Goal: Task Accomplishment & Management: Use online tool/utility

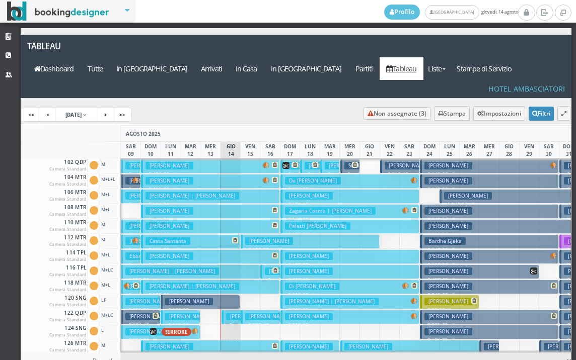
scroll to position [101, 0]
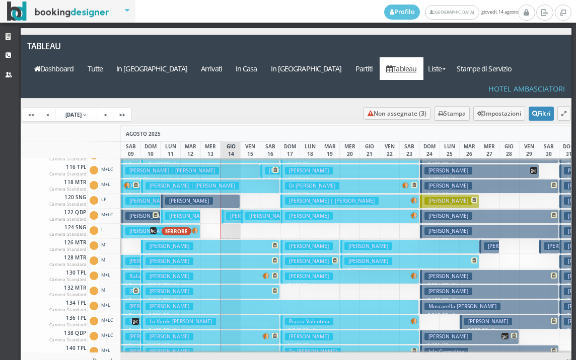
click at [237, 212] on h3 "[PERSON_NAME]" at bounding box center [250, 216] width 48 height 8
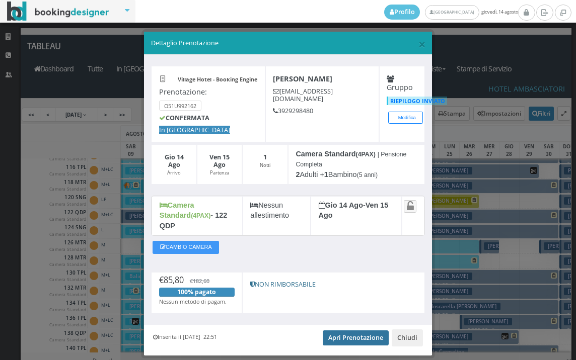
click at [356, 331] on link "Apri Prenotazione" at bounding box center [356, 338] width 66 height 15
click at [418, 48] on span "×" at bounding box center [421, 43] width 7 height 17
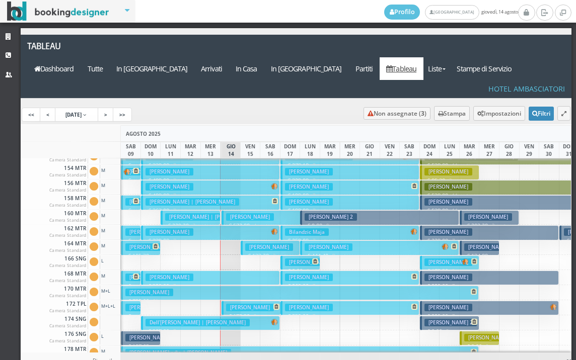
scroll to position [453, 0]
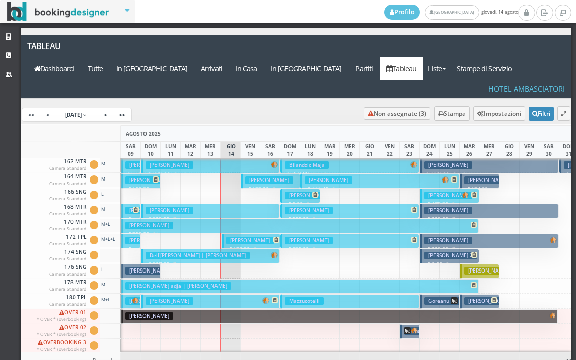
click at [240, 237] on h3 "[PERSON_NAME]" at bounding box center [250, 241] width 48 height 8
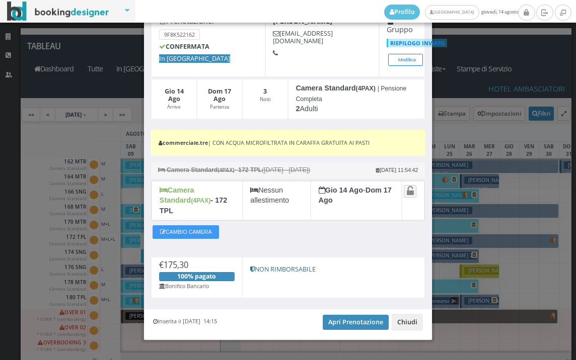
scroll to position [65, 0]
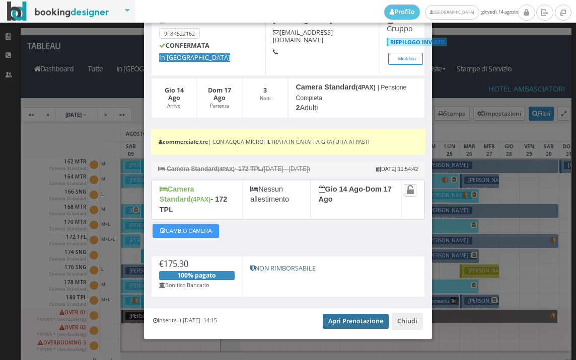
click at [365, 314] on link "Apri Prenotazione" at bounding box center [356, 321] width 66 height 15
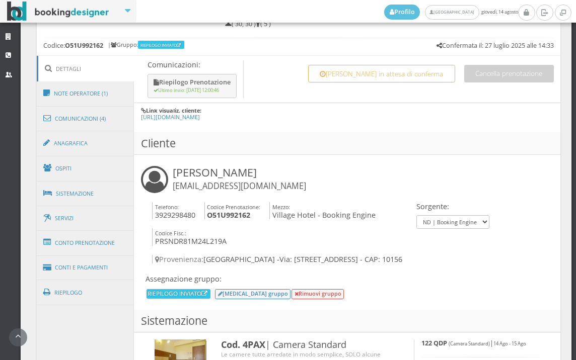
scroll to position [599, 0]
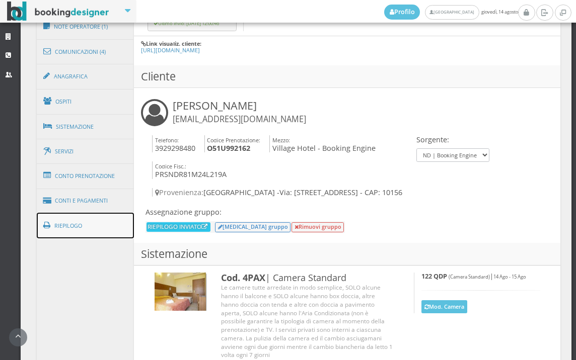
click at [87, 230] on link "Riepilogo" at bounding box center [86, 226] width 98 height 26
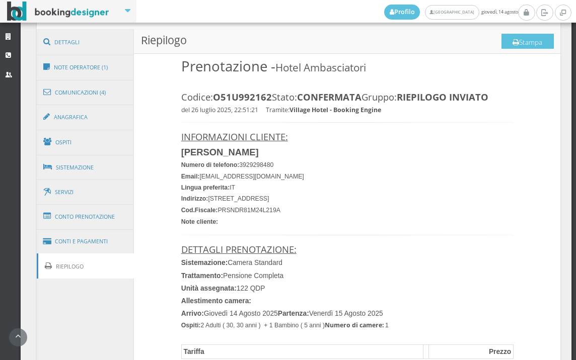
scroll to position [487, 0]
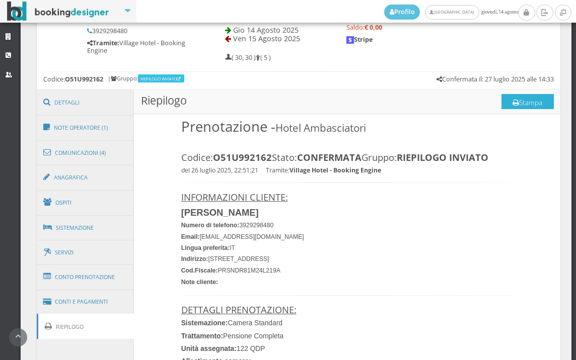
click at [523, 103] on button "Stampa" at bounding box center [527, 101] width 52 height 15
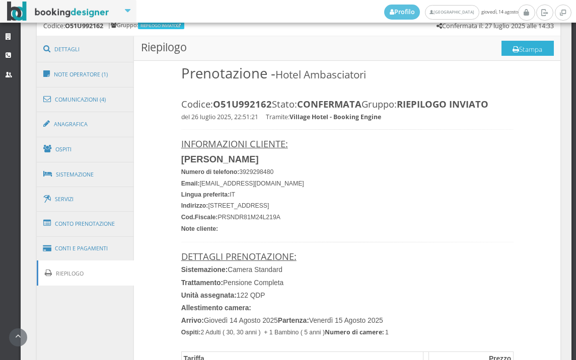
scroll to position [599, 0]
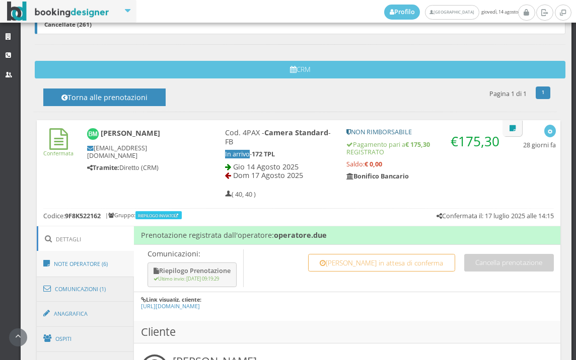
scroll to position [559, 0]
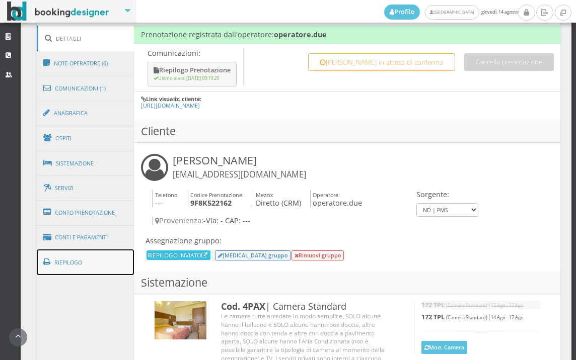
click at [104, 256] on link "Riepilogo" at bounding box center [86, 263] width 98 height 26
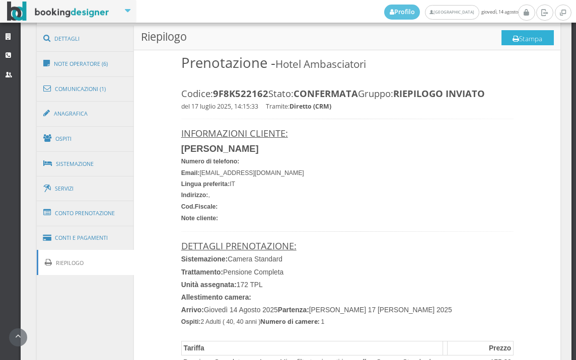
click at [525, 34] on button "Stampa" at bounding box center [527, 37] width 52 height 15
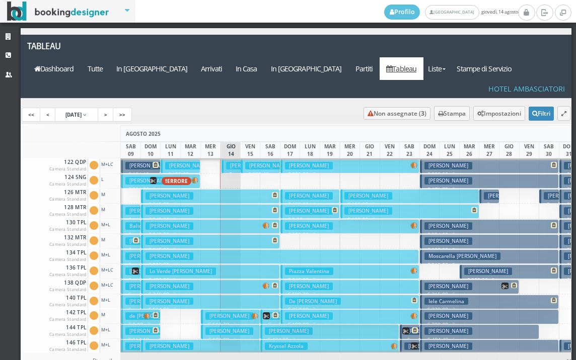
scroll to position [302, 0]
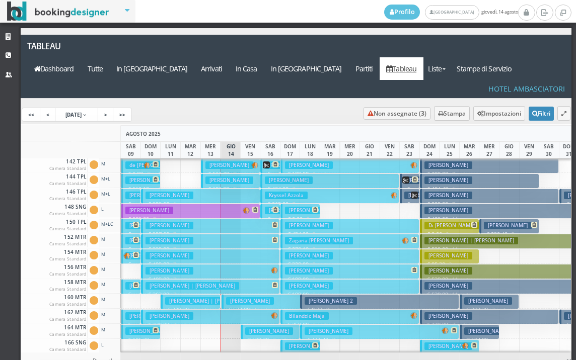
click at [218, 297] on h3 "CECCHINI PAOLO | Fontana Davide" at bounding box center [212, 301] width 94 height 8
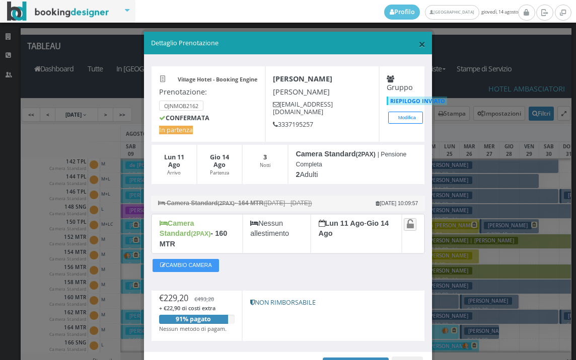
click at [418, 42] on span "×" at bounding box center [421, 43] width 7 height 17
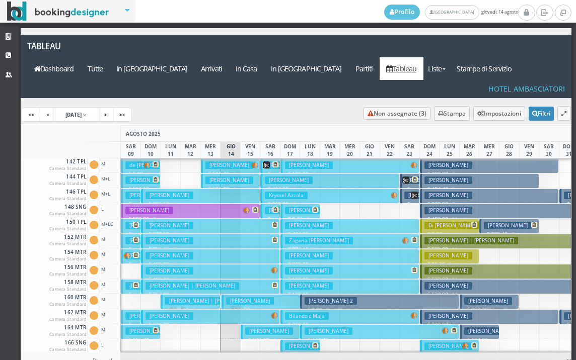
click at [240, 297] on h3 "[PERSON_NAME]" at bounding box center [250, 301] width 48 height 8
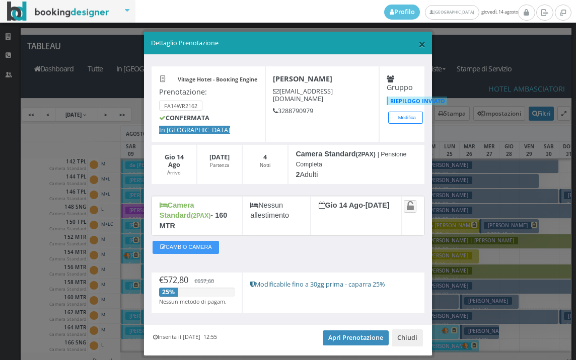
click at [418, 43] on span "×" at bounding box center [421, 43] width 7 height 17
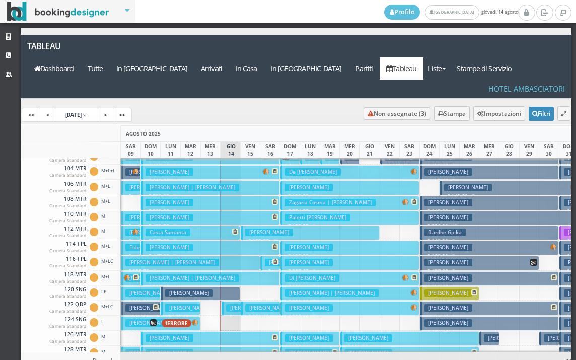
scroll to position [0, 0]
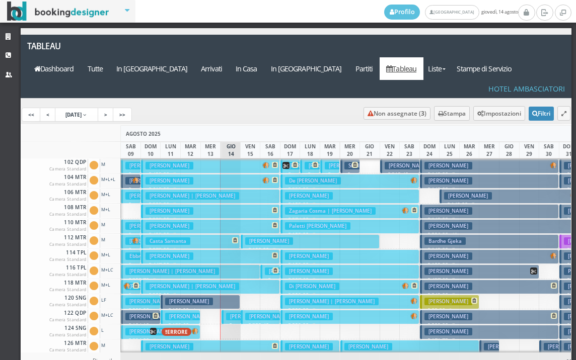
click at [283, 162] on span at bounding box center [290, 165] width 16 height 7
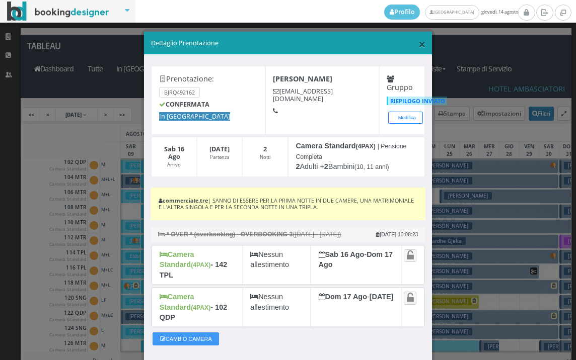
click at [418, 39] on span "×" at bounding box center [421, 43] width 7 height 17
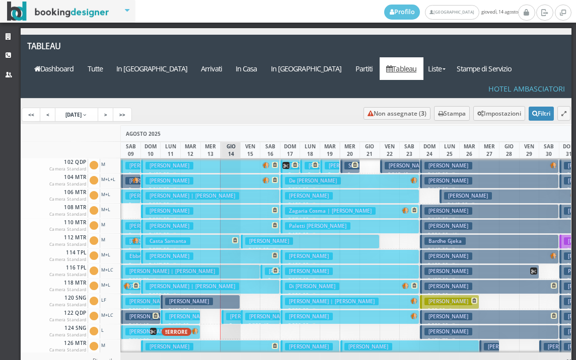
click at [301, 177] on h3 "De [PERSON_NAME]" at bounding box center [313, 181] width 56 height 8
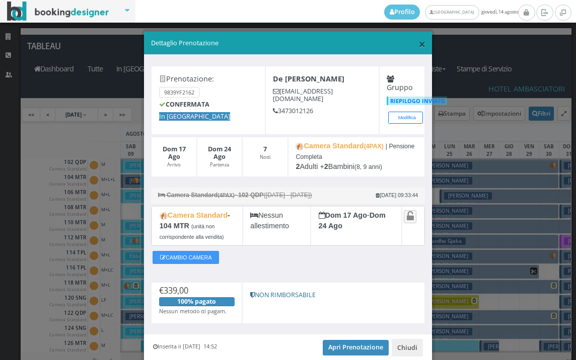
click at [418, 43] on span "×" at bounding box center [421, 43] width 7 height 17
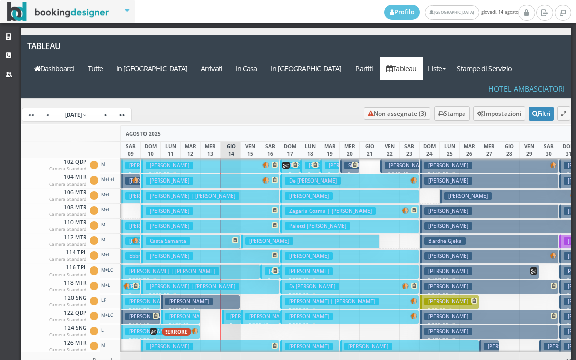
click at [297, 192] on h3 "[PERSON_NAME]" at bounding box center [309, 196] width 48 height 8
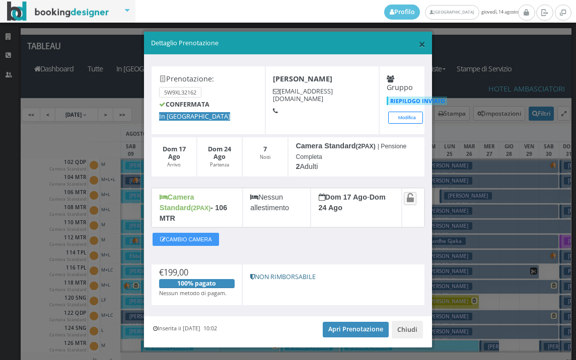
click at [418, 44] on span "×" at bounding box center [421, 43] width 7 height 17
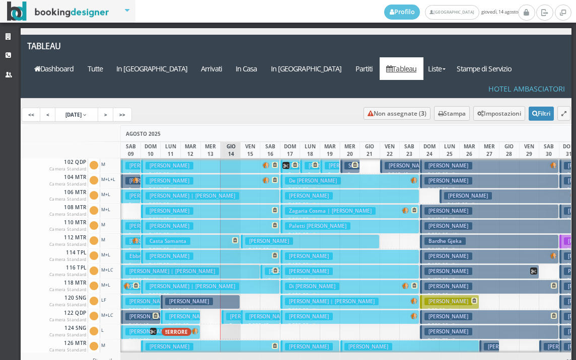
click at [293, 222] on h3 "Paletti [PERSON_NAME]" at bounding box center [317, 226] width 65 height 8
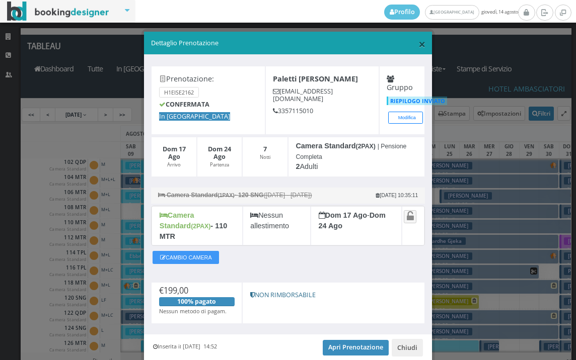
click at [418, 44] on span "×" at bounding box center [421, 43] width 7 height 17
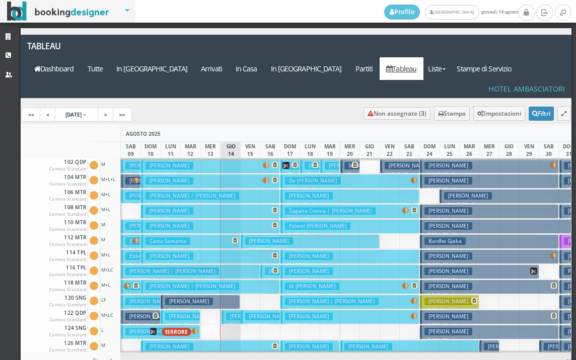
click at [299, 204] on button "Zagaria Cosma | Zagaria Giuseppe € 374.00 7 notti 1 Adulto + 2 Bambini (9, 6 an…" at bounding box center [349, 211] width 139 height 15
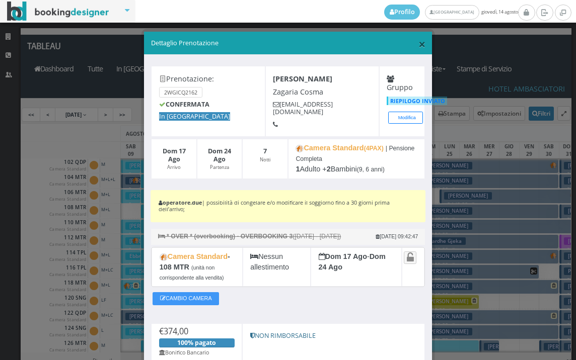
click at [418, 46] on span "×" at bounding box center [421, 43] width 7 height 17
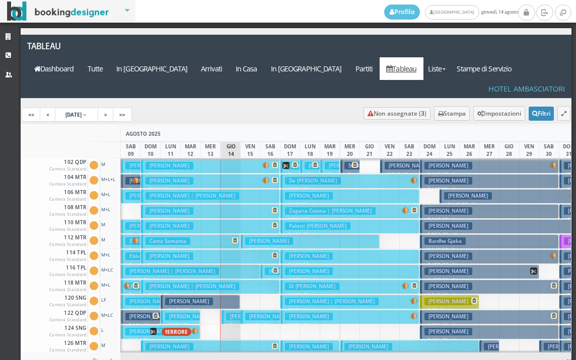
click at [298, 222] on h3 "Paletti [PERSON_NAME]" at bounding box center [317, 226] width 65 height 8
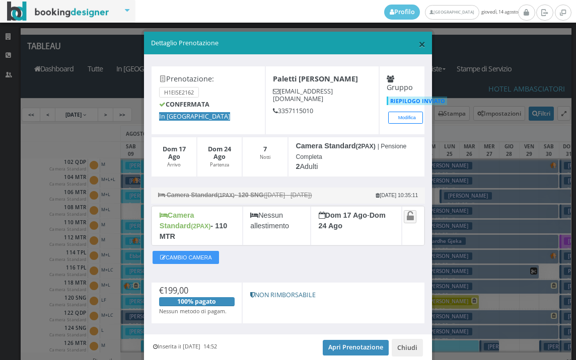
click at [418, 44] on span "×" at bounding box center [421, 43] width 7 height 17
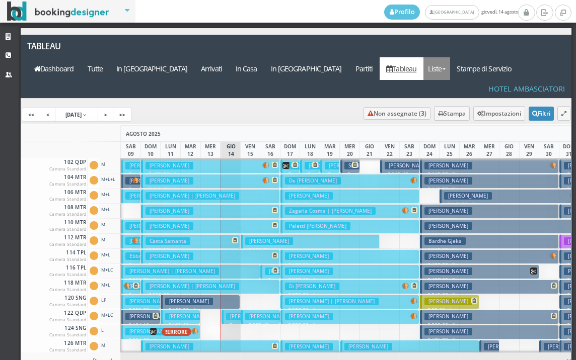
click at [450, 57] on link "Liste" at bounding box center [436, 68] width 27 height 23
click at [479, 115] on link "Foglio Pulizie" at bounding box center [459, 124] width 72 height 18
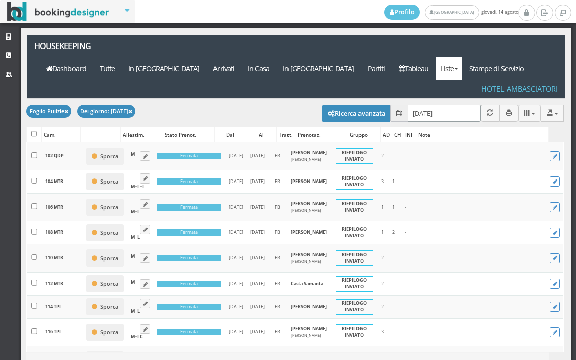
click at [448, 105] on input "[DATE]" at bounding box center [444, 113] width 73 height 17
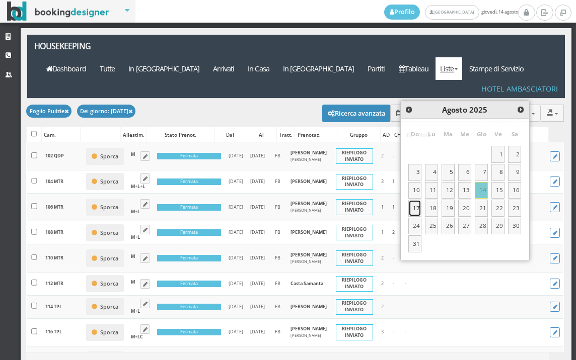
click at [414, 208] on link "17" at bounding box center [414, 208] width 13 height 17
type input "[DATE]"
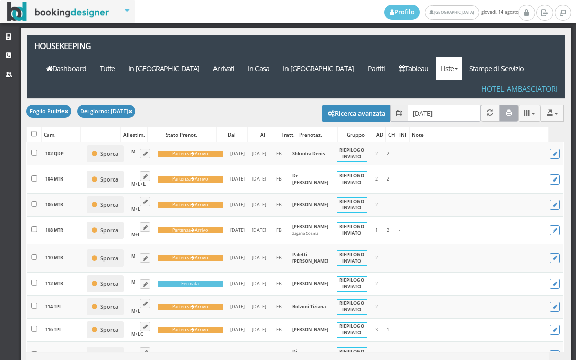
click at [505, 110] on icon "button" at bounding box center [508, 113] width 7 height 7
